Goal: Check status: Check status

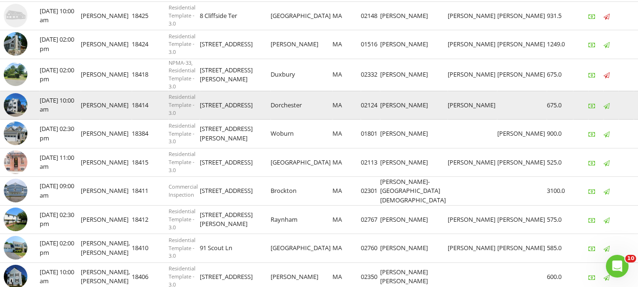
scroll to position [236, 0]
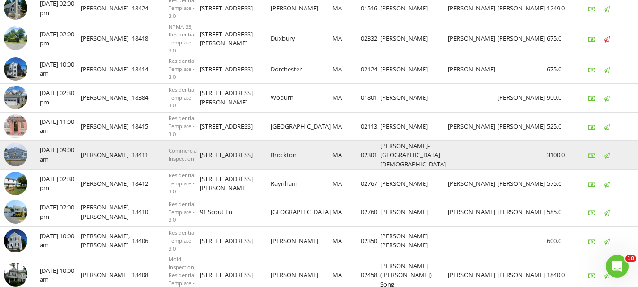
click at [21, 160] on img at bounding box center [16, 155] width 24 height 24
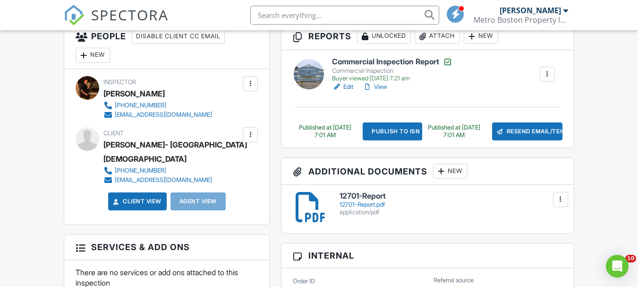
scroll to position [283, 0]
click at [386, 88] on link "View" at bounding box center [375, 86] width 25 height 9
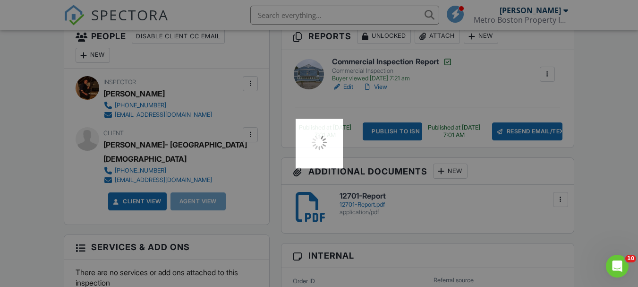
scroll to position [0, 0]
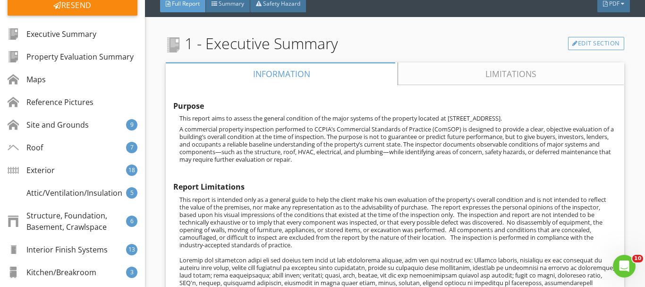
scroll to position [142, 0]
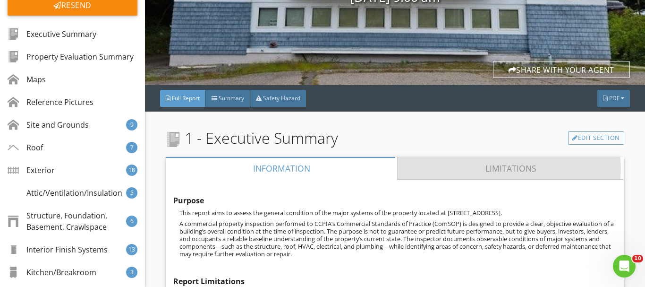
click at [458, 168] on link "Limitations" at bounding box center [511, 168] width 226 height 23
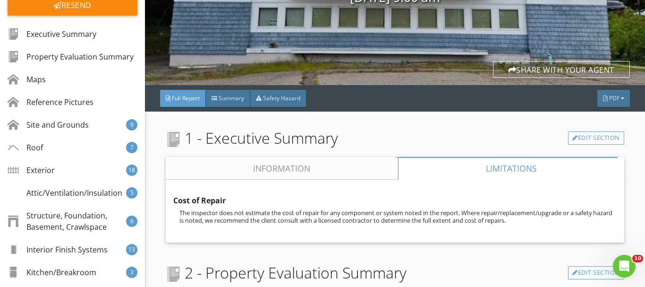
click at [354, 170] on link "Information" at bounding box center [282, 168] width 232 height 23
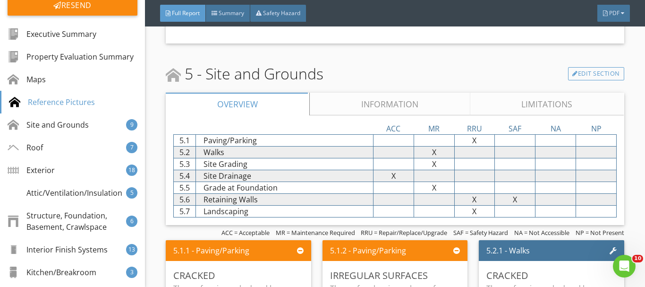
scroll to position [3163, 0]
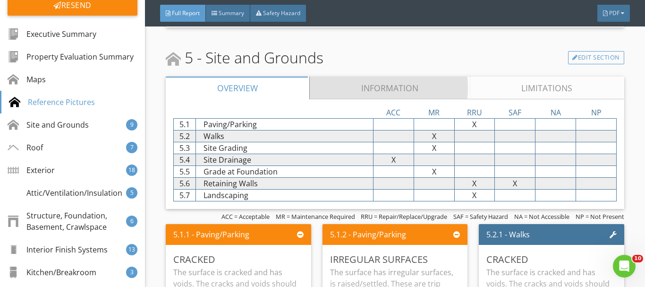
click at [414, 89] on link "Information" at bounding box center [390, 87] width 160 height 23
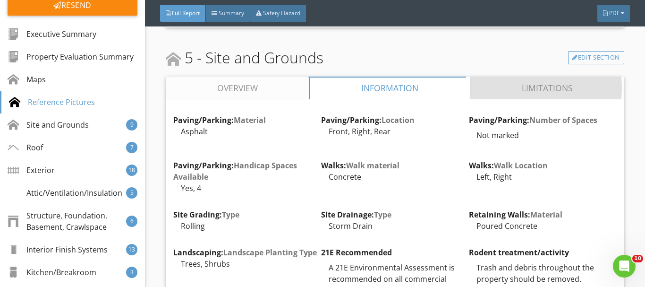
click at [577, 92] on link "Limitations" at bounding box center [546, 87] width 153 height 23
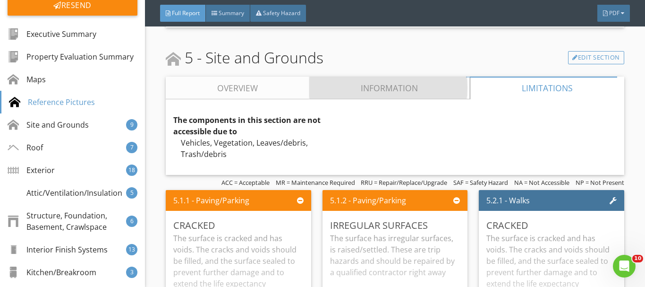
click at [394, 92] on link "Information" at bounding box center [390, 87] width 160 height 23
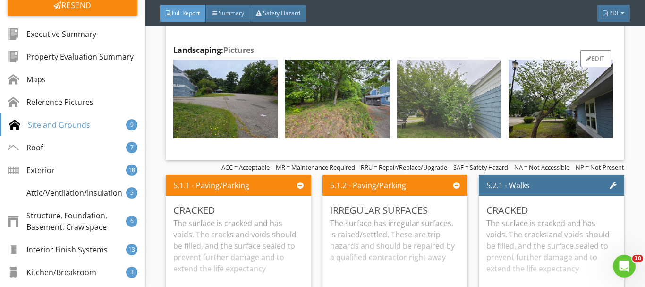
scroll to position [3965, 0]
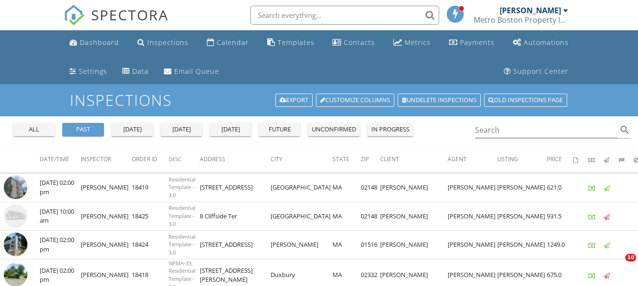
scroll to position [236, 0]
